Goal: Transaction & Acquisition: Download file/media

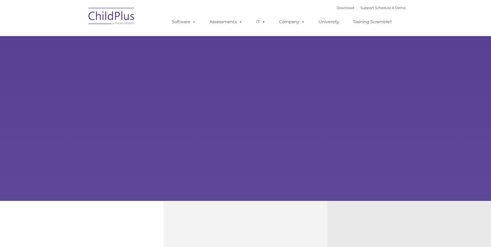
type input ""
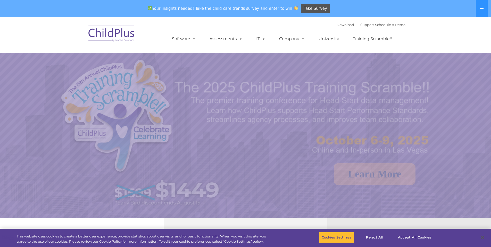
select select "MEDIUM"
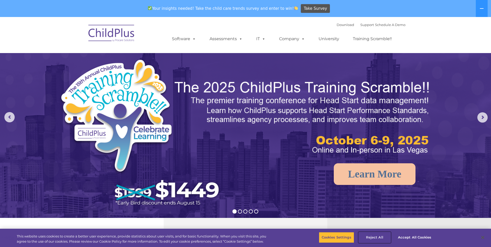
click at [374, 237] on button "Reject All" at bounding box center [374, 237] width 32 height 11
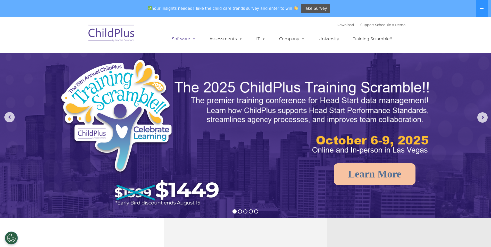
click at [184, 40] on link "Software" at bounding box center [184, 39] width 34 height 10
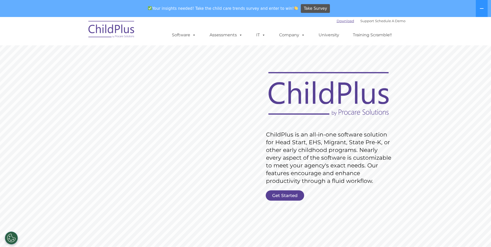
click at [339, 20] on link "Download" at bounding box center [345, 21] width 18 height 4
click at [336, 21] on link "Download" at bounding box center [345, 21] width 18 height 4
